Goal: Transaction & Acquisition: Purchase product/service

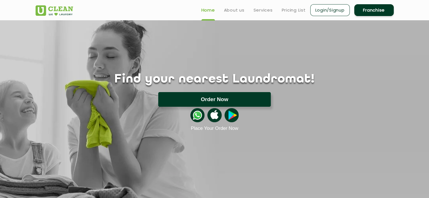
click at [250, 102] on button "Order Now" at bounding box center [214, 99] width 112 height 15
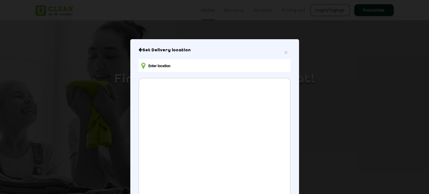
click at [163, 63] on input "text" at bounding box center [214, 65] width 152 height 13
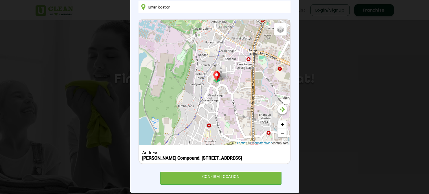
scroll to position [59, 0]
click at [281, 112] on icon at bounding box center [282, 110] width 5 height 6
click at [280, 107] on icon at bounding box center [282, 110] width 5 height 6
click at [280, 123] on link "+" at bounding box center [282, 124] width 8 height 8
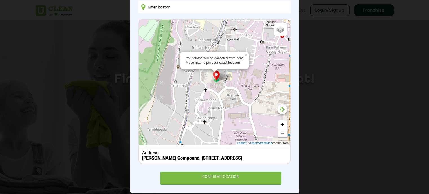
click at [204, 40] on div "Your cloths Will be collected from here Move map to pin your exact location × D…" at bounding box center [214, 82] width 151 height 125
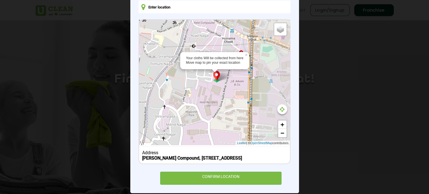
drag, startPoint x: 219, startPoint y: 69, endPoint x: 146, endPoint y: 120, distance: 89.2
click at [146, 120] on div "Your cloths Will be collected from here Move map to pin your exact location × D…" at bounding box center [214, 82] width 151 height 125
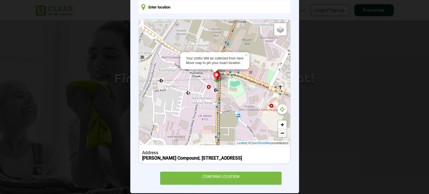
click at [278, 134] on link "−" at bounding box center [282, 133] width 8 height 8
click at [280, 134] on link "−" at bounding box center [282, 133] width 8 height 8
click at [280, 135] on link "−" at bounding box center [282, 133] width 8 height 8
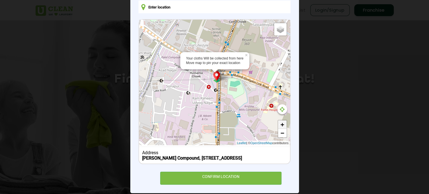
click at [281, 126] on link "+" at bounding box center [282, 124] width 8 height 8
click at [267, 33] on input "Satellite" at bounding box center [269, 34] width 4 height 4
radio input "true"
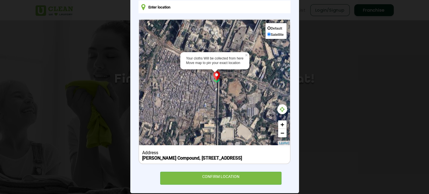
click at [267, 26] on input "Default" at bounding box center [269, 28] width 4 height 4
radio input "true"
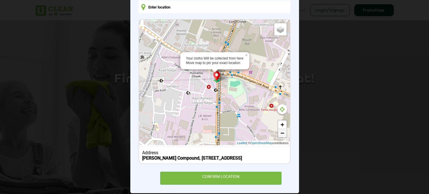
click at [281, 132] on link "−" at bounding box center [282, 133] width 8 height 8
drag, startPoint x: 232, startPoint y: 85, endPoint x: 236, endPoint y: 87, distance: 4.6
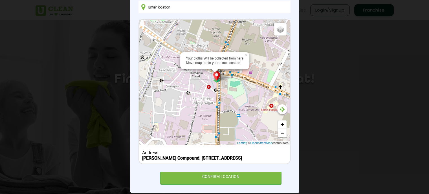
click at [236, 87] on div "Your cloths Will be collected from here Move map to pin your exact location × D…" at bounding box center [214, 82] width 151 height 125
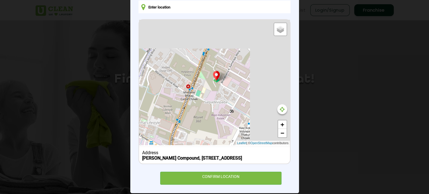
drag, startPoint x: 236, startPoint y: 87, endPoint x: 188, endPoint y: 165, distance: 92.0
click at [188, 164] on div "Default Satellite + − Leaflet | © OpenStreetMap contributors Address [PERSON_NA…" at bounding box center [214, 91] width 152 height 145
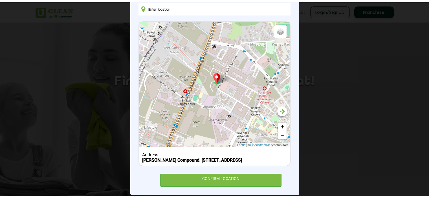
scroll to position [72, 0]
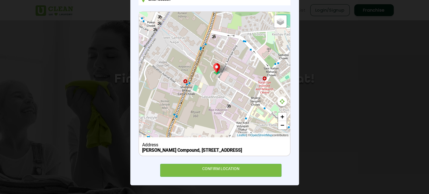
drag, startPoint x: 188, startPoint y: 165, endPoint x: 120, endPoint y: 209, distance: 80.5
click at [120, 194] on html "Home About us Services Pricing List Login/Signup Franchise Home About us Franch…" at bounding box center [214, 97] width 429 height 194
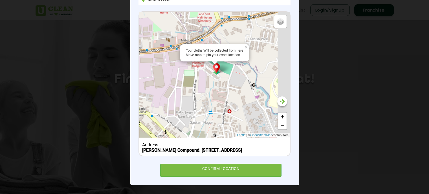
drag, startPoint x: 219, startPoint y: 30, endPoint x: 27, endPoint y: 209, distance: 262.3
click at [27, 194] on html "Home About us Services Pricing List Login/Signup Franchise Home About us Franch…" at bounding box center [214, 97] width 429 height 194
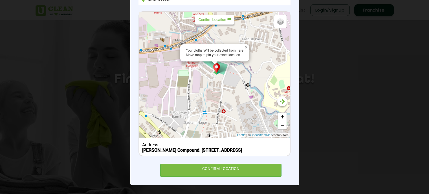
click at [244, 44] on link "×" at bounding box center [246, 46] width 5 height 4
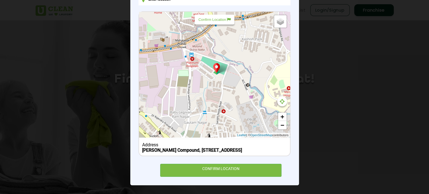
click at [351, 71] on div "× Set Delivery location Default Satellite + − Leaflet | © OpenStreetMap contrib…" at bounding box center [214, 97] width 429 height 194
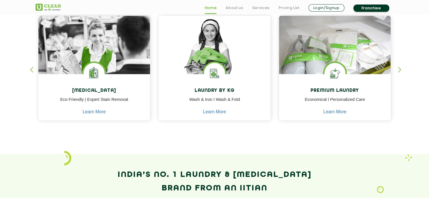
scroll to position [256, 0]
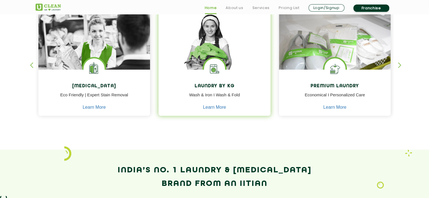
click at [183, 74] on div "Laundry by Kg Wash & Iron I Wash & Fold Learn More" at bounding box center [214, 94] width 112 height 48
click at [182, 99] on p "Wash & Iron I Wash & Fold" at bounding box center [214, 98] width 103 height 13
click at [207, 108] on link "Learn More" at bounding box center [214, 107] width 23 height 5
